Goal: Information Seeking & Learning: Learn about a topic

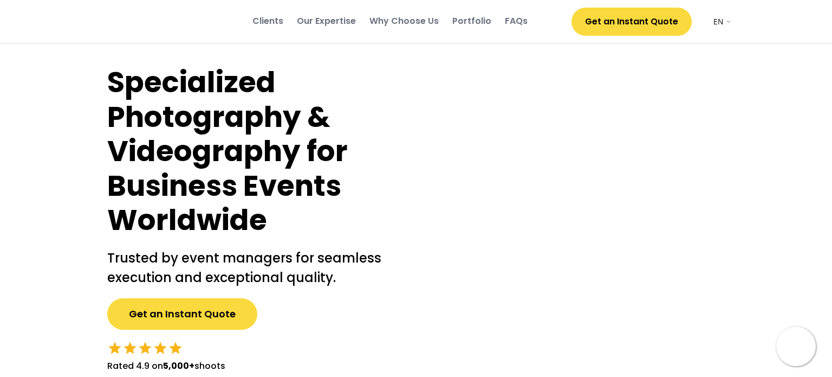
select select ""en""
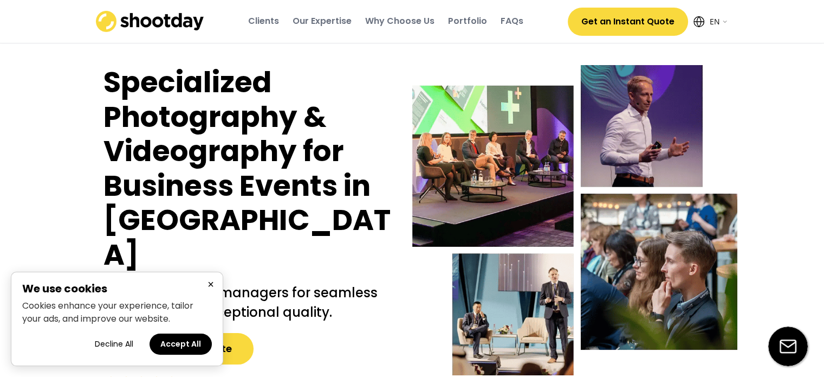
click at [332, 25] on div "Our Expertise" at bounding box center [322, 21] width 59 height 12
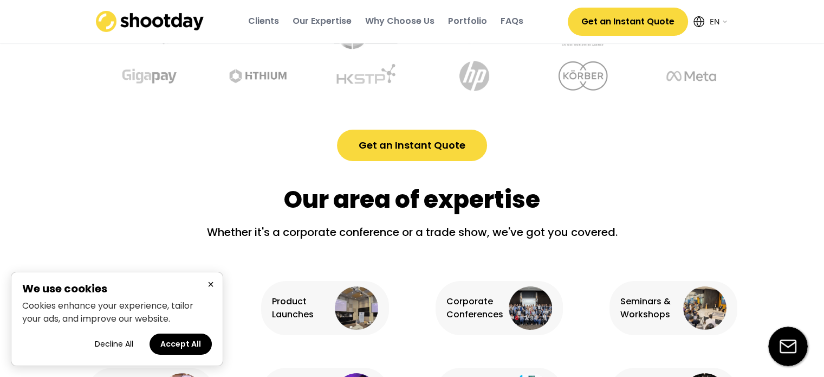
scroll to position [690, 0]
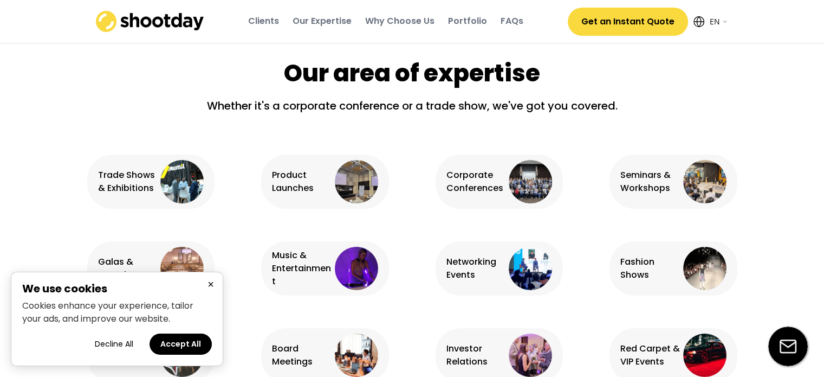
click at [267, 24] on div "Clients" at bounding box center [263, 21] width 31 height 12
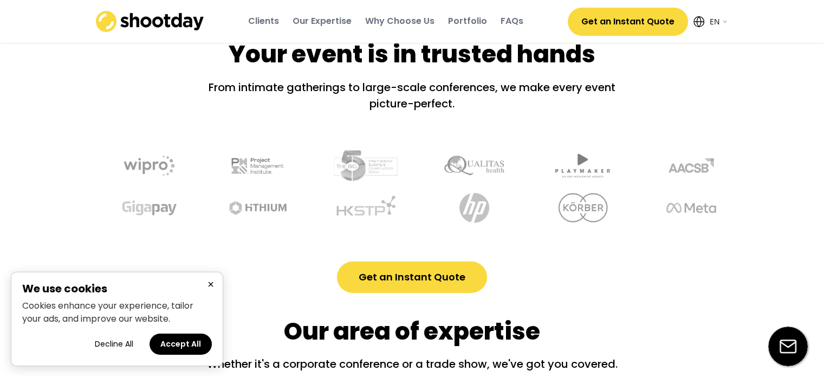
scroll to position [414, 0]
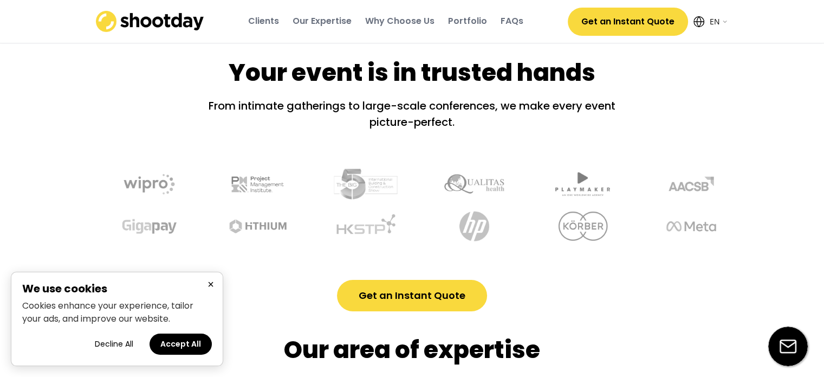
click at [405, 23] on div "Why Choose Us" at bounding box center [399, 21] width 69 height 12
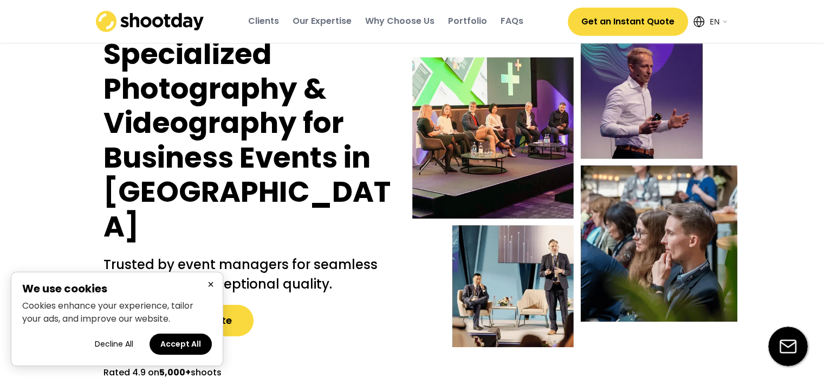
scroll to position [0, 0]
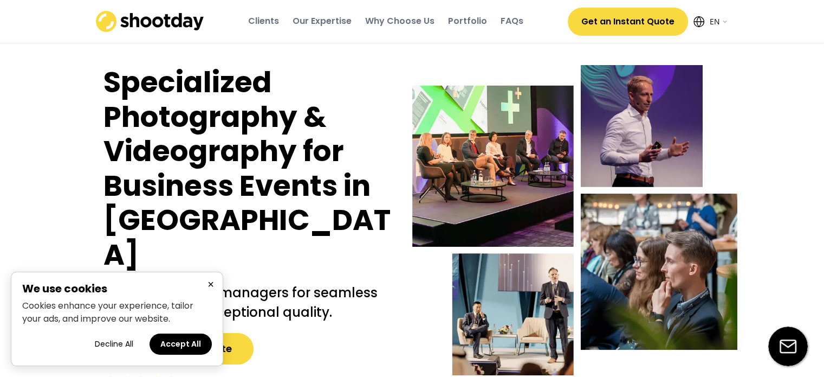
click at [212, 280] on button "×" at bounding box center [210, 284] width 13 height 14
